Goal: Task Accomplishment & Management: Use online tool/utility

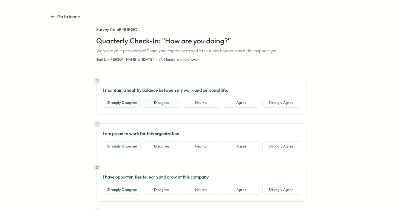
click at [161, 103] on button "Disagree" at bounding box center [162, 103] width 38 height 10
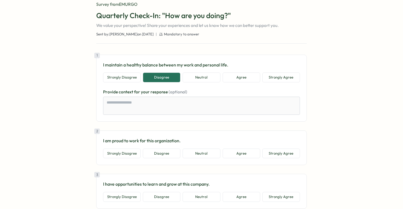
scroll to position [26, 0]
click at [193, 153] on button "Neutral" at bounding box center [202, 153] width 38 height 10
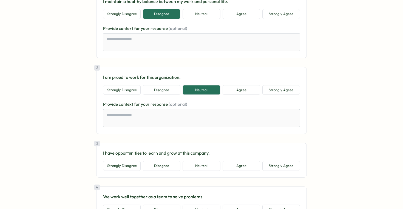
scroll to position [90, 0]
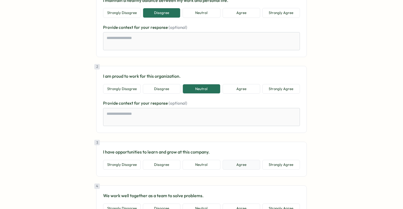
click at [246, 163] on button "Agree" at bounding box center [242, 165] width 38 height 10
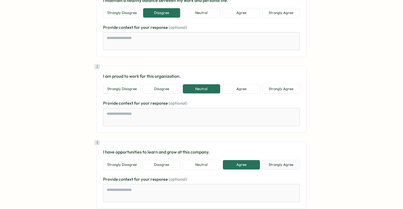
click at [272, 164] on button "Strongly Agree" at bounding box center [281, 165] width 38 height 10
click at [215, 162] on button "Neutral" at bounding box center [202, 165] width 38 height 10
click at [235, 162] on button "Agree" at bounding box center [242, 165] width 38 height 10
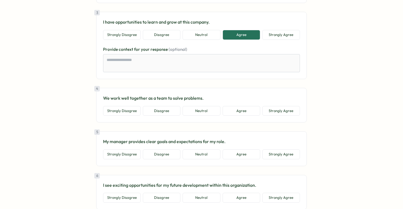
scroll to position [251, 0]
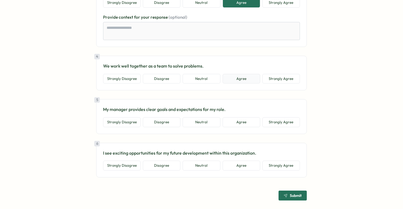
click at [245, 81] on button "Agree" at bounding box center [242, 79] width 38 height 10
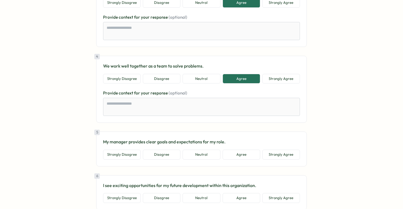
scroll to position [288, 0]
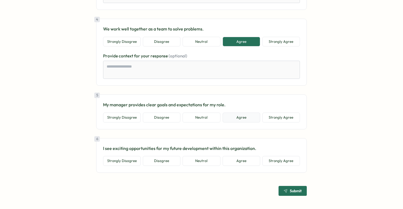
click at [241, 121] on button "Agree" at bounding box center [242, 117] width 38 height 10
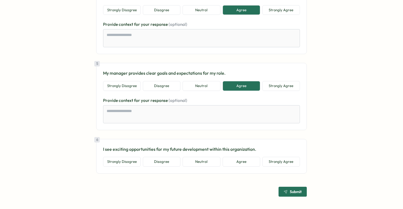
scroll to position [321, 0]
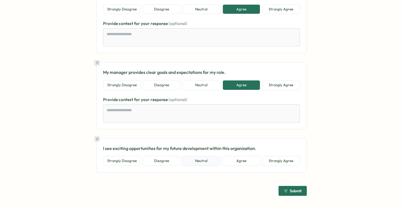
click at [202, 162] on button "Neutral" at bounding box center [202, 161] width 38 height 10
type textarea "*"
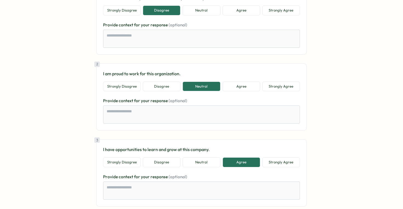
scroll to position [0, 0]
